Goal: Information Seeking & Learning: Learn about a topic

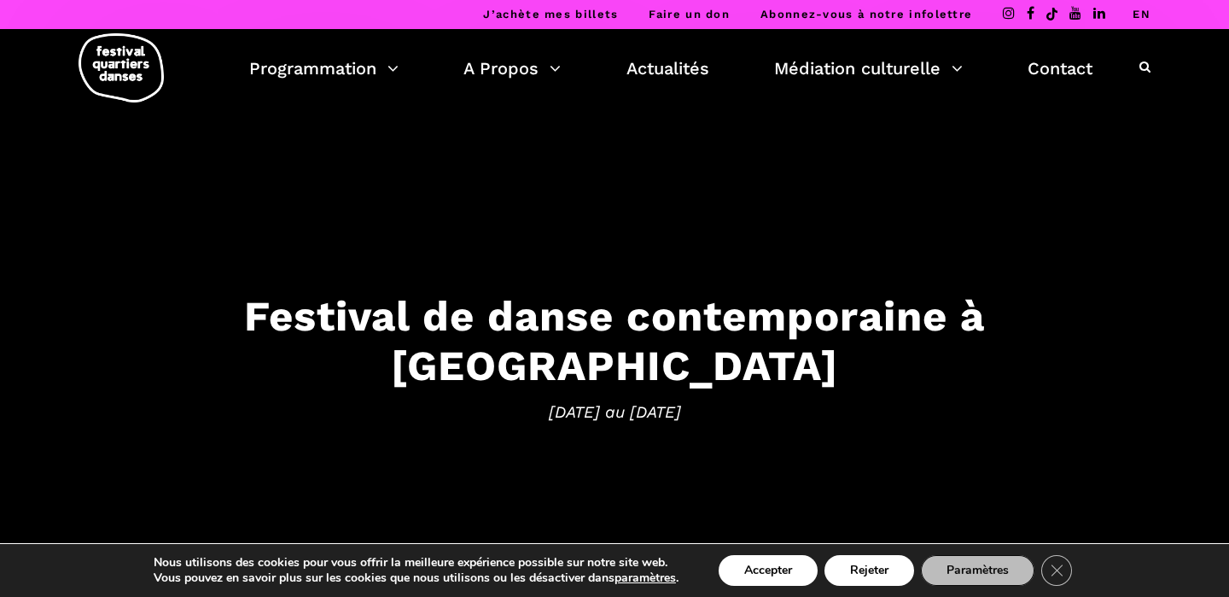
click at [753, 549] on div "Nous utilisons des cookies pour vous offrir la meilleure expérience possible su…" at bounding box center [614, 570] width 1041 height 53
click at [746, 556] on button "Accepter" at bounding box center [768, 570] width 99 height 31
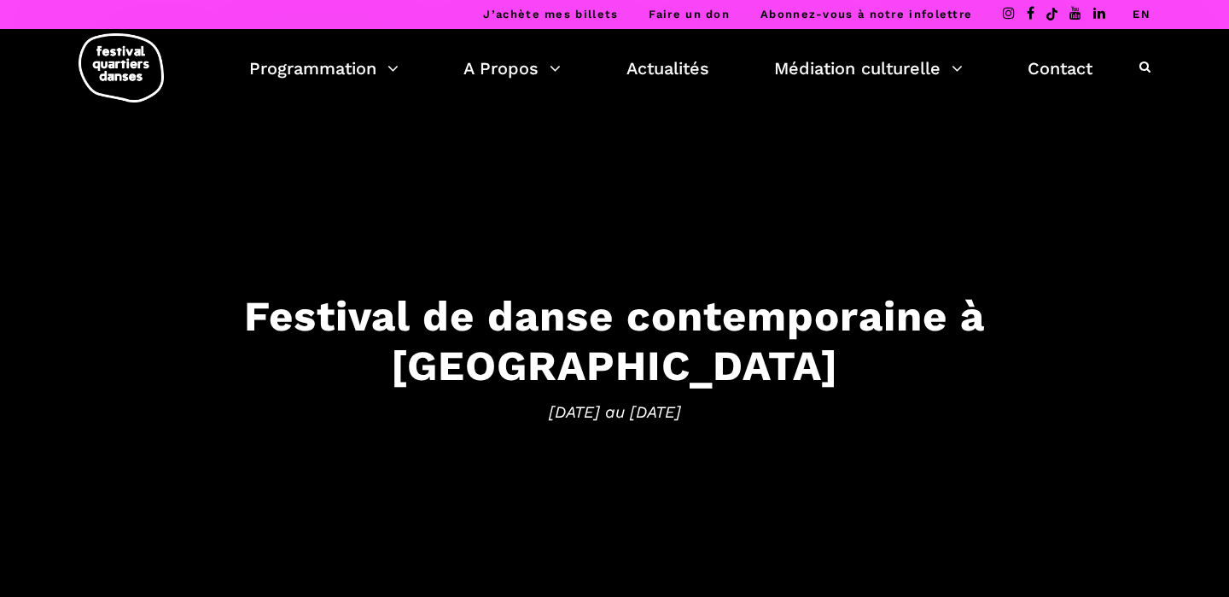
click at [363, 52] on div "Programmation Billetterie 2025 Programmation Gratuite Calendrier du Festival Le…" at bounding box center [614, 72] width 1203 height 86
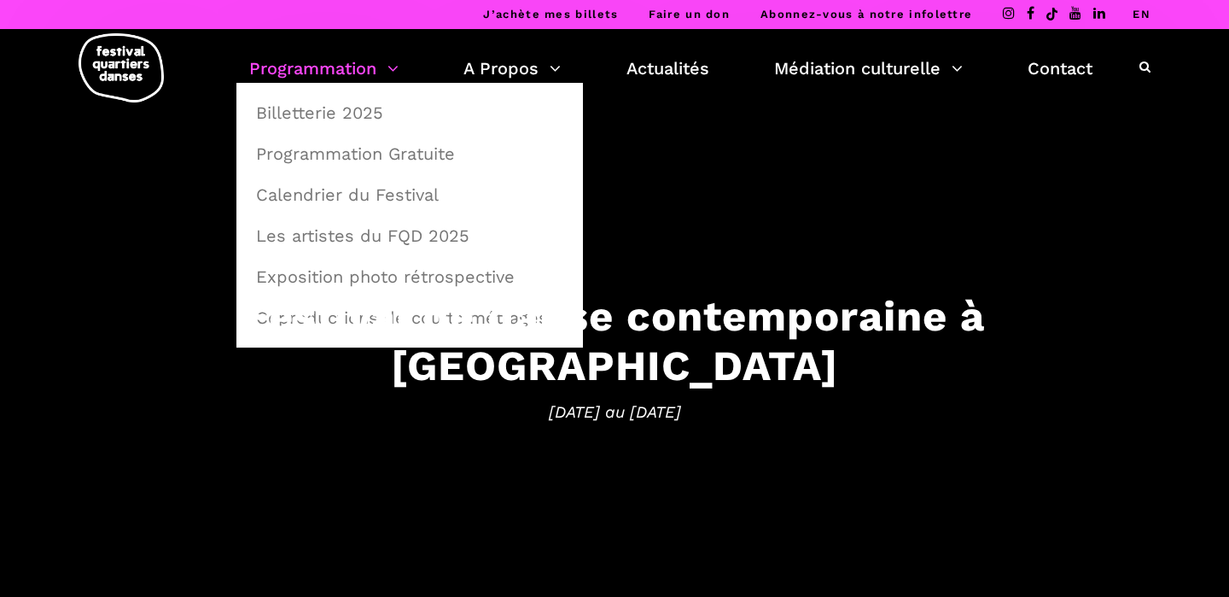
click at [357, 67] on link "Programmation" at bounding box center [323, 68] width 149 height 29
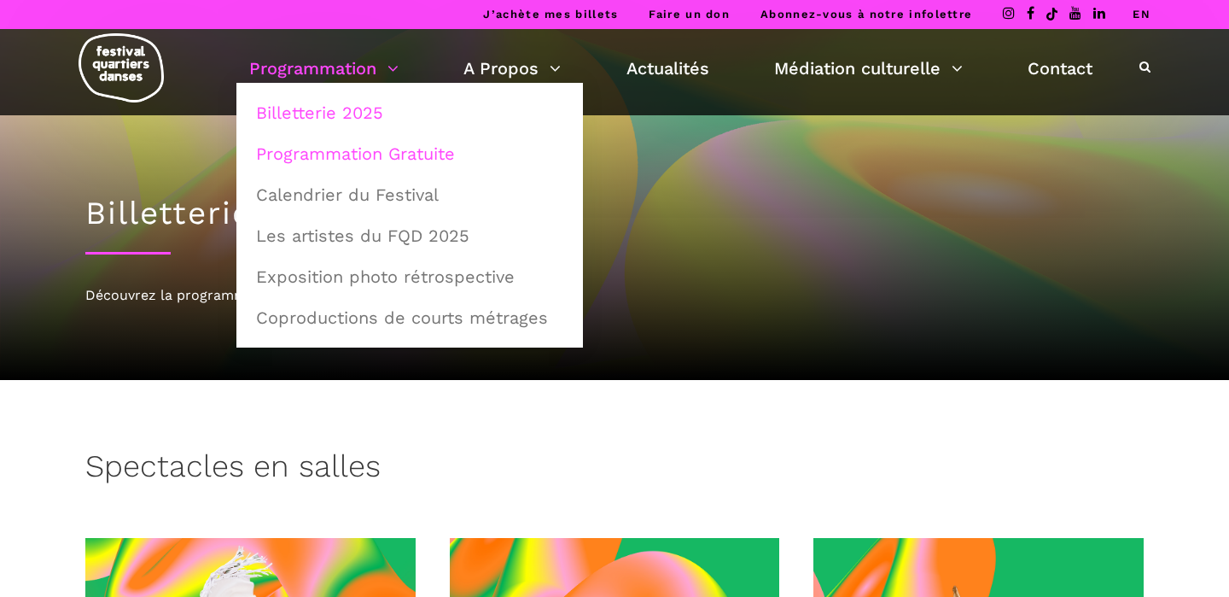
click at [350, 145] on link "Programmation Gratuite" at bounding box center [410, 153] width 328 height 39
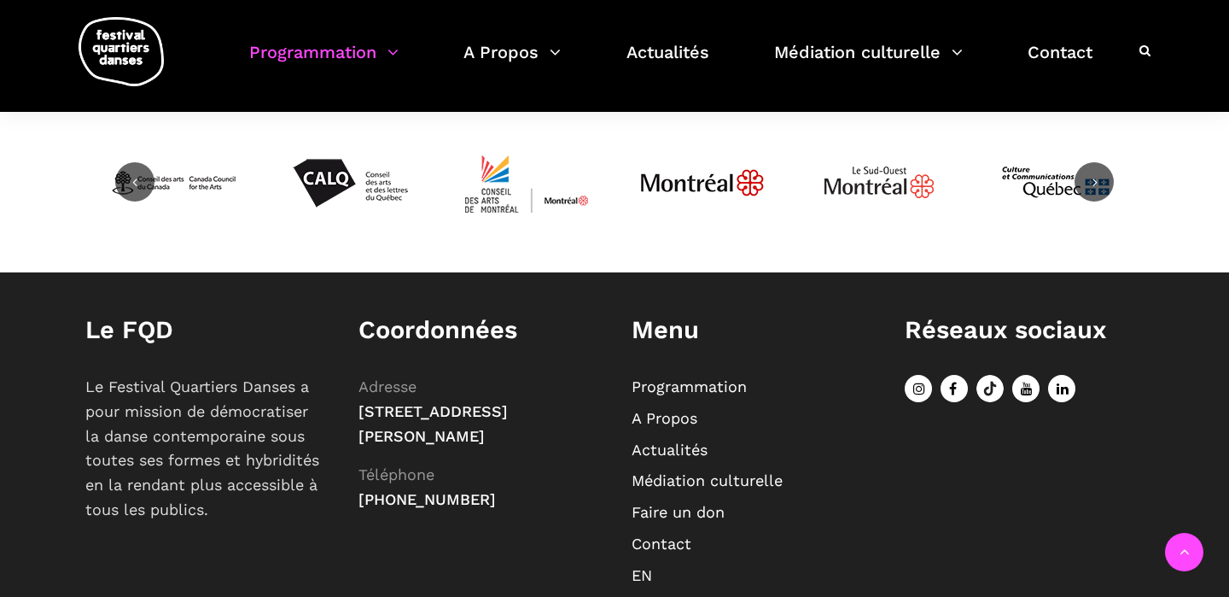
scroll to position [2375, 0]
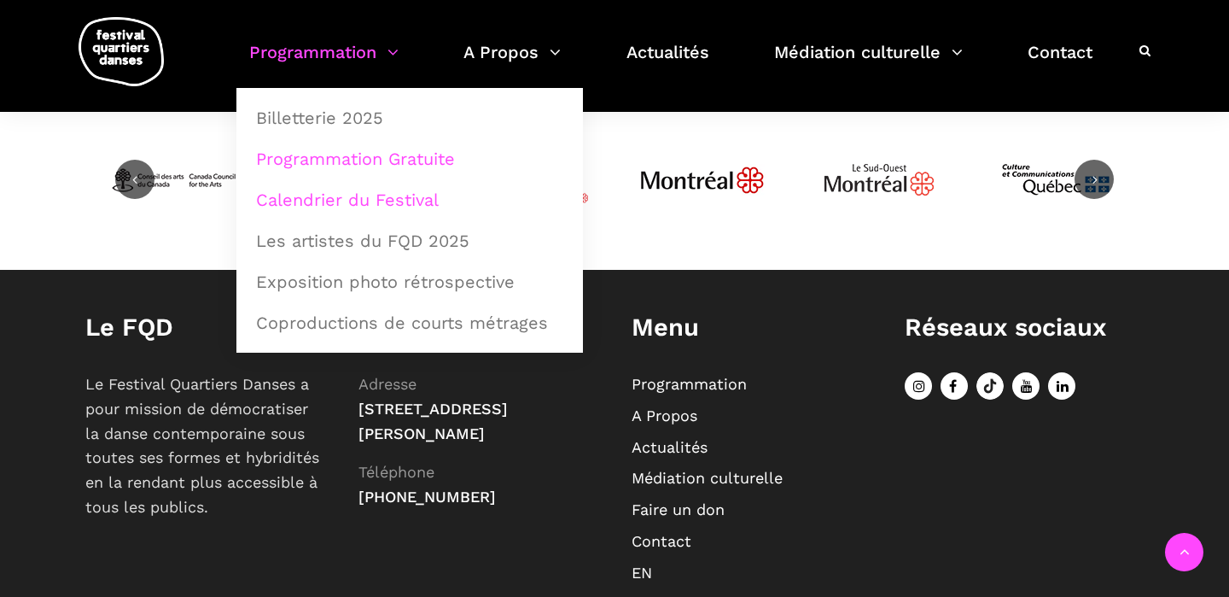
click at [336, 200] on link "Calendrier du Festival" at bounding box center [410, 199] width 328 height 39
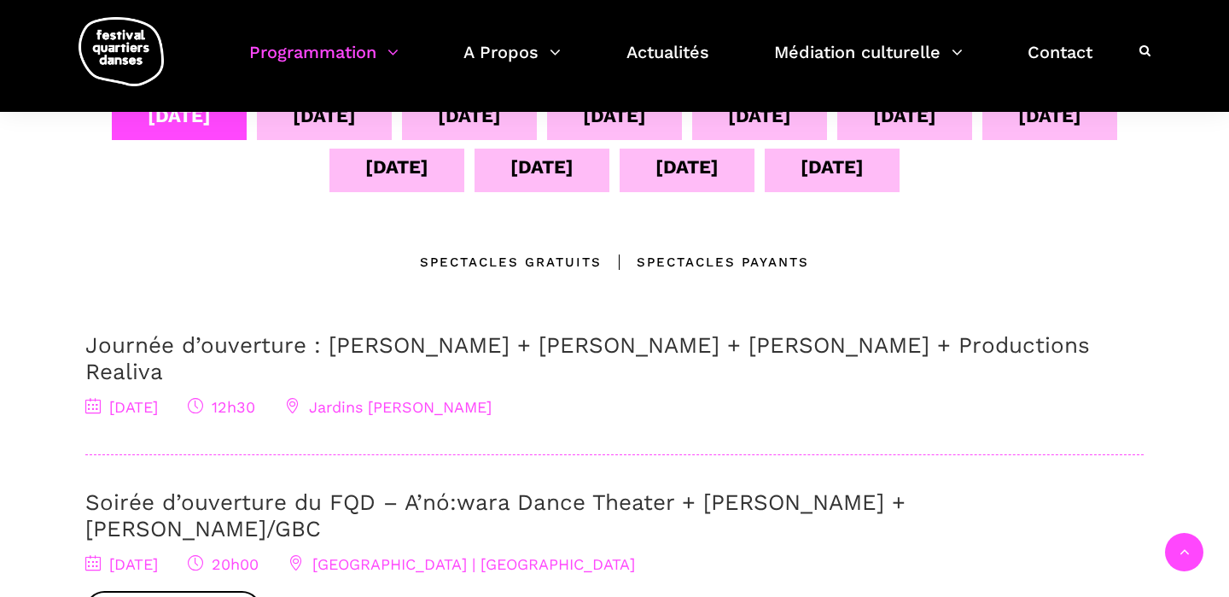
scroll to position [268, 0]
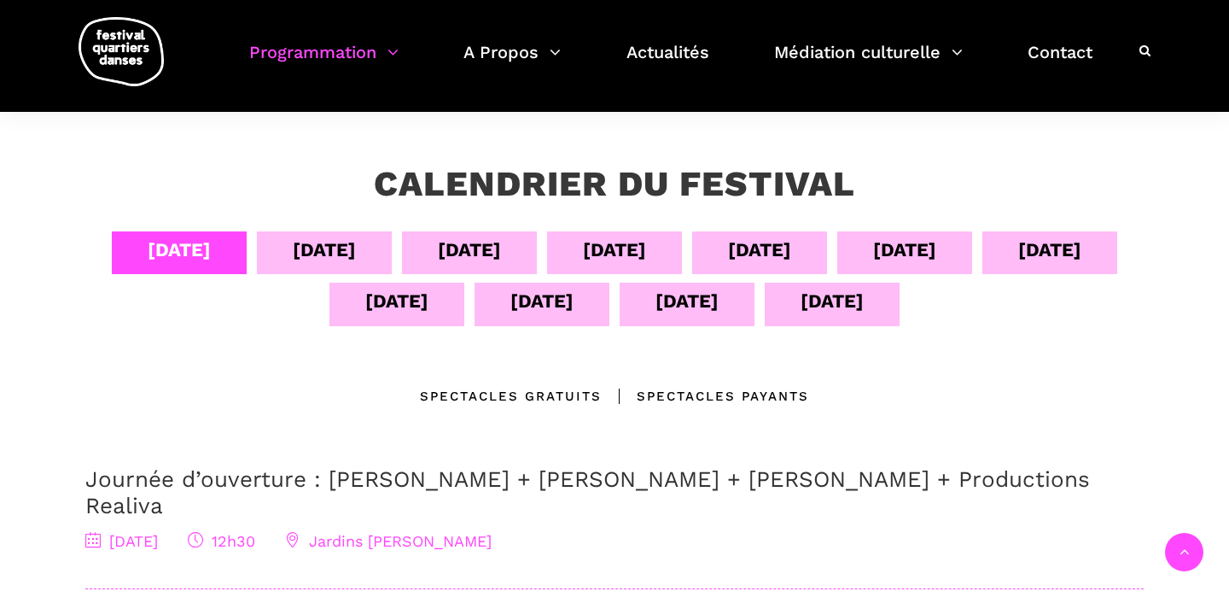
click at [265, 241] on div "[DATE]" at bounding box center [324, 252] width 135 height 43
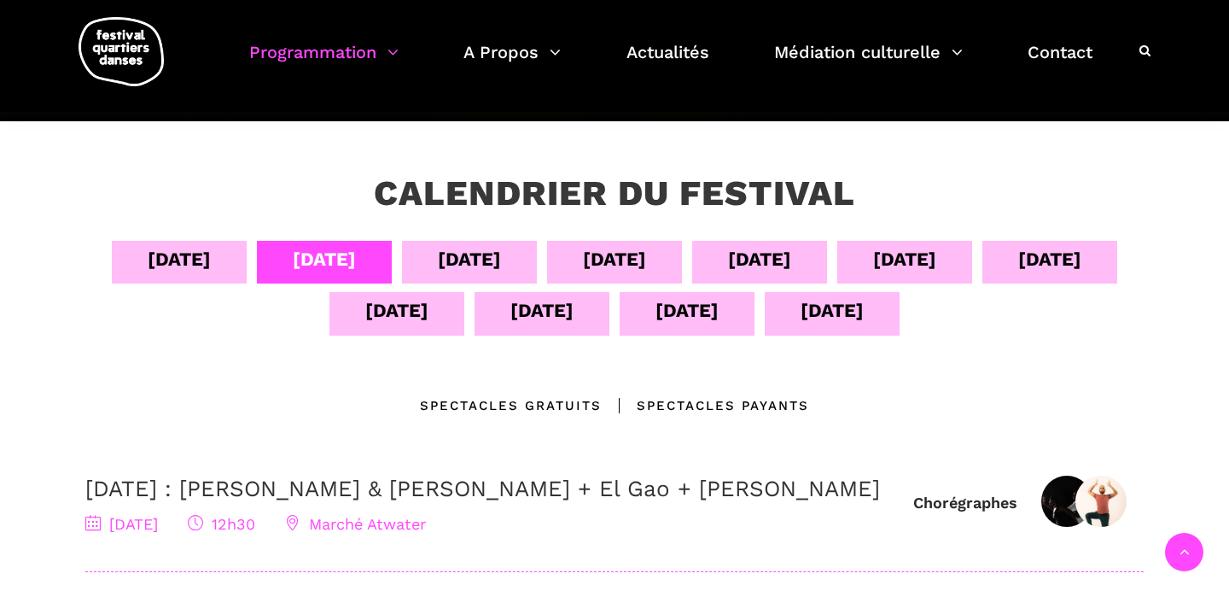
scroll to position [255, 0]
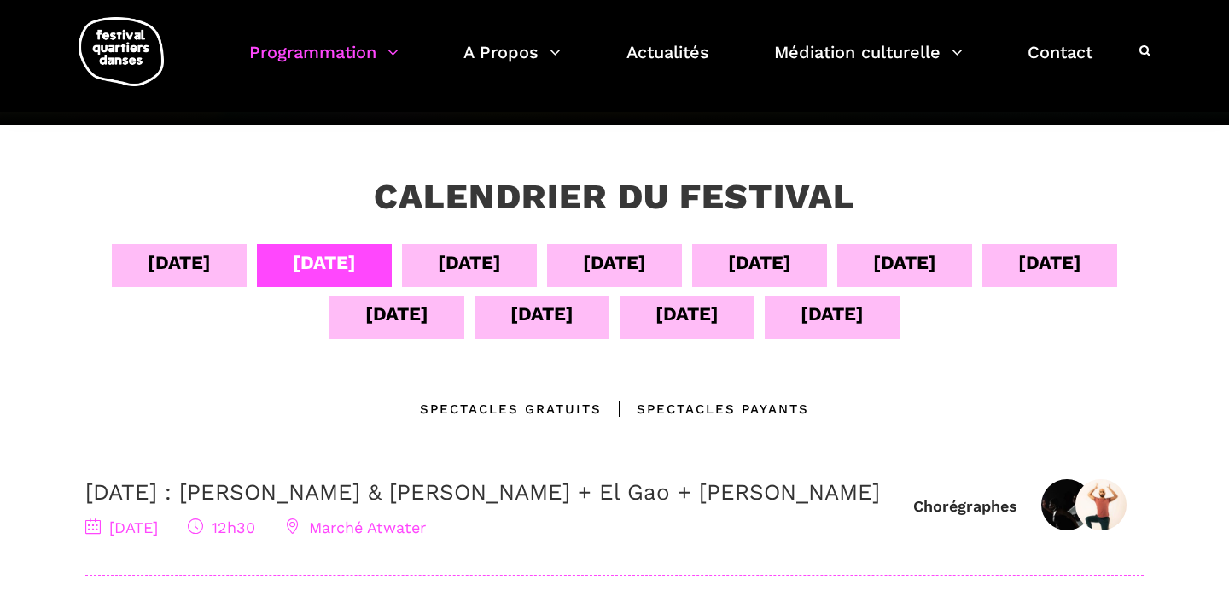
click at [413, 270] on div "06 sept" at bounding box center [469, 265] width 135 height 43
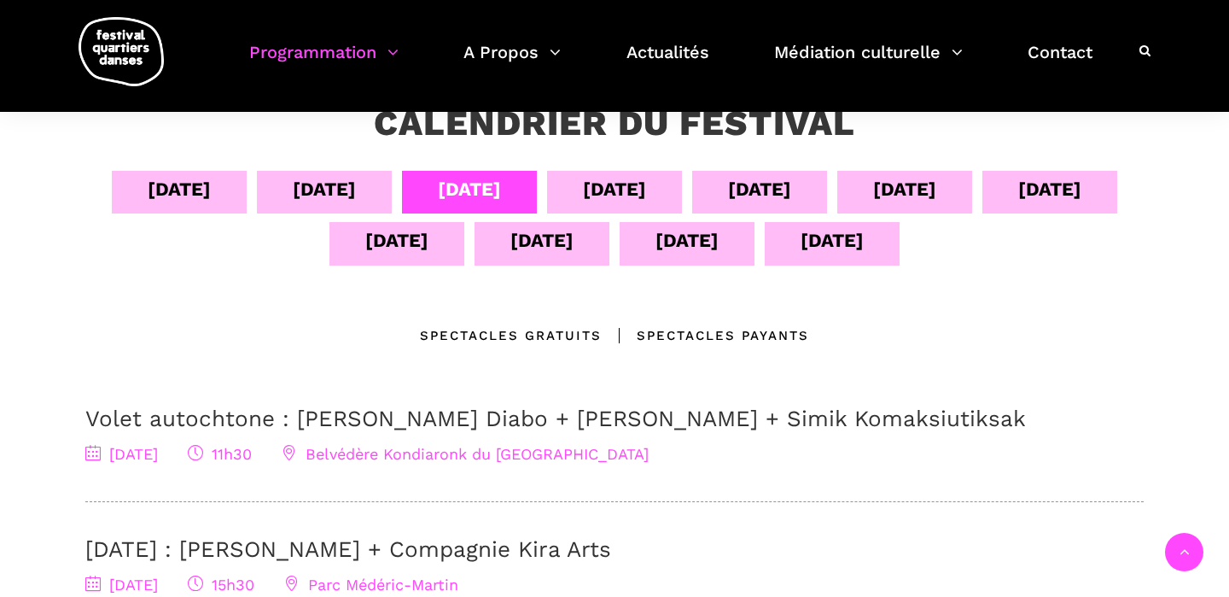
scroll to position [326, 0]
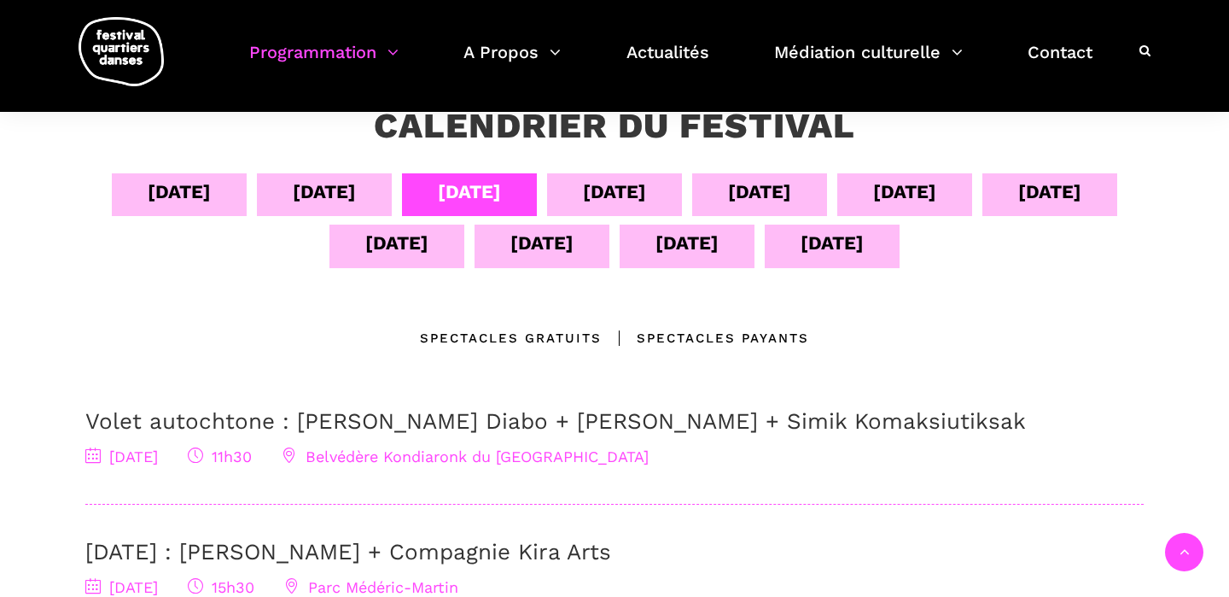
click at [422, 251] on div "11 sept" at bounding box center [396, 243] width 63 height 30
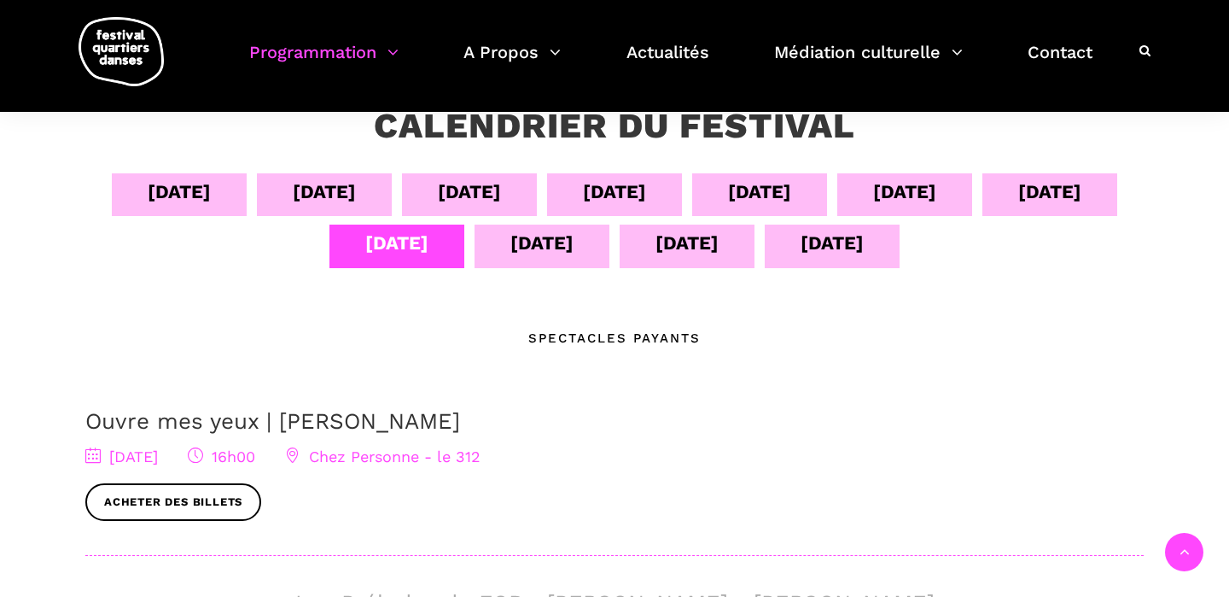
click at [513, 253] on div "12 sept" at bounding box center [541, 243] width 63 height 30
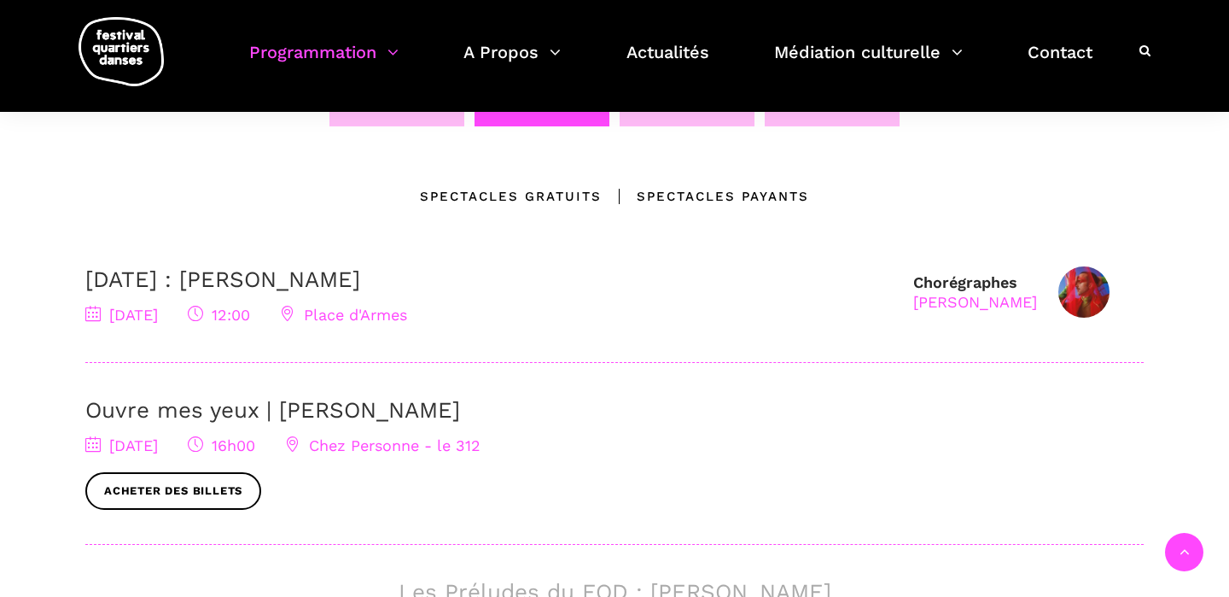
scroll to position [448, 0]
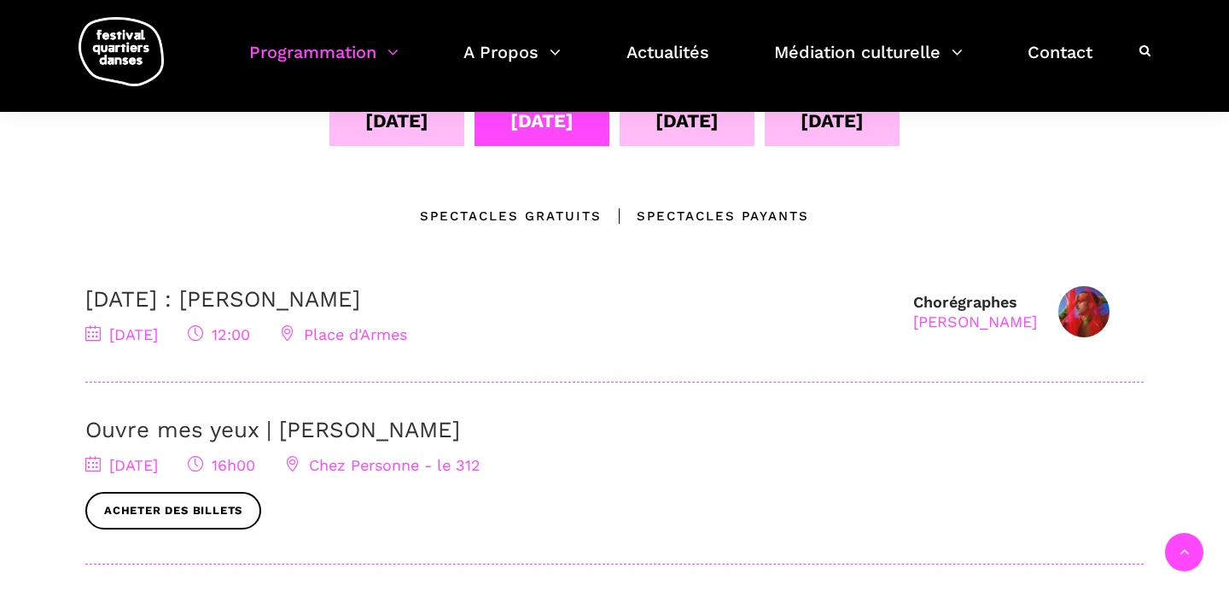
click at [690, 133] on div "13 sept" at bounding box center [686, 121] width 63 height 30
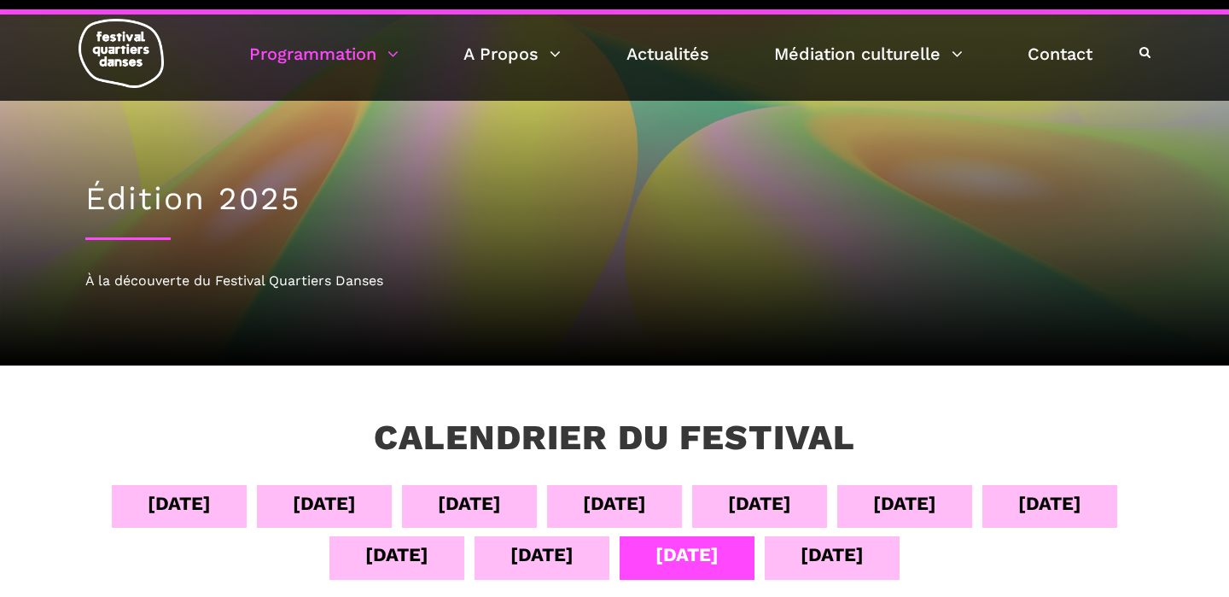
scroll to position [0, 0]
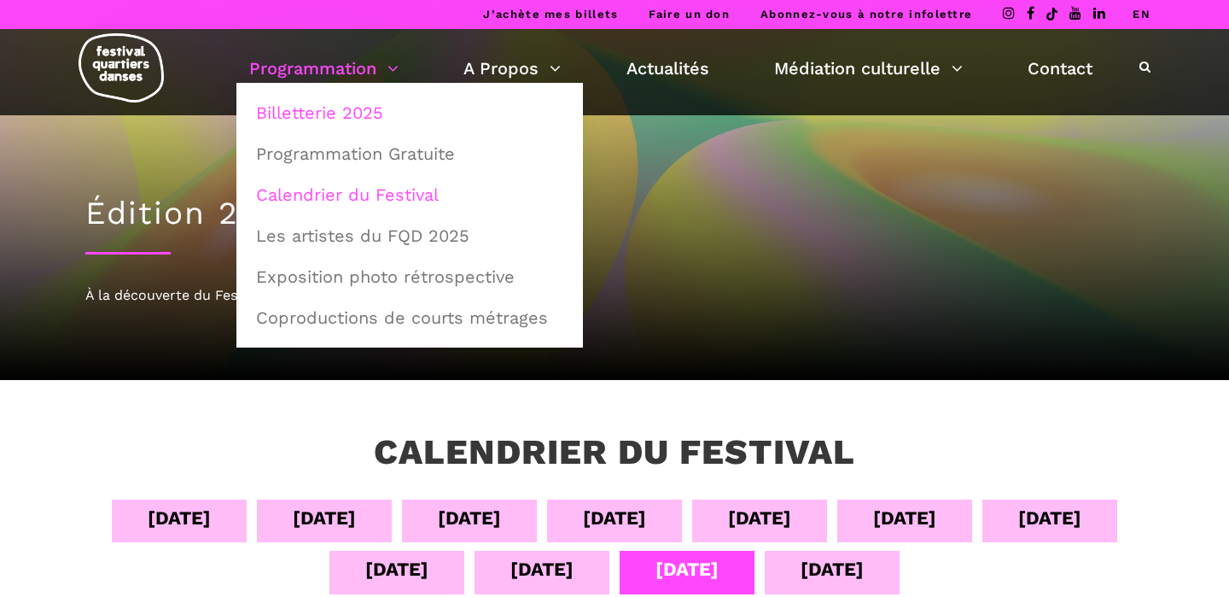
click at [303, 95] on link "Billetterie 2025" at bounding box center [410, 112] width 328 height 39
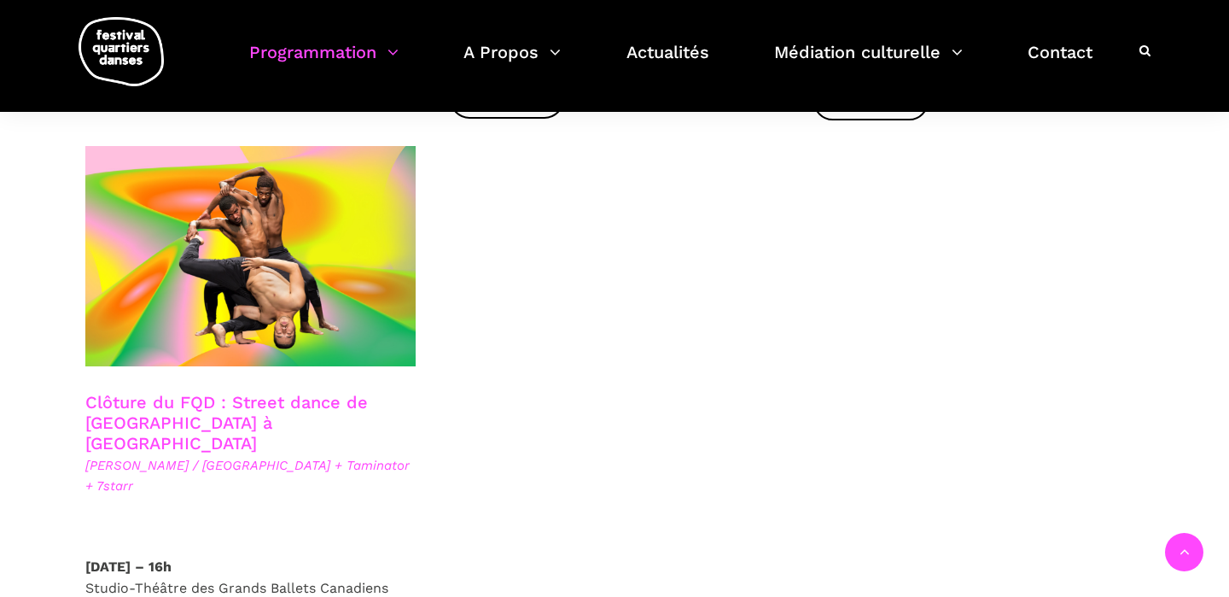
scroll to position [2975, 0]
